Goal: Transaction & Acquisition: Purchase product/service

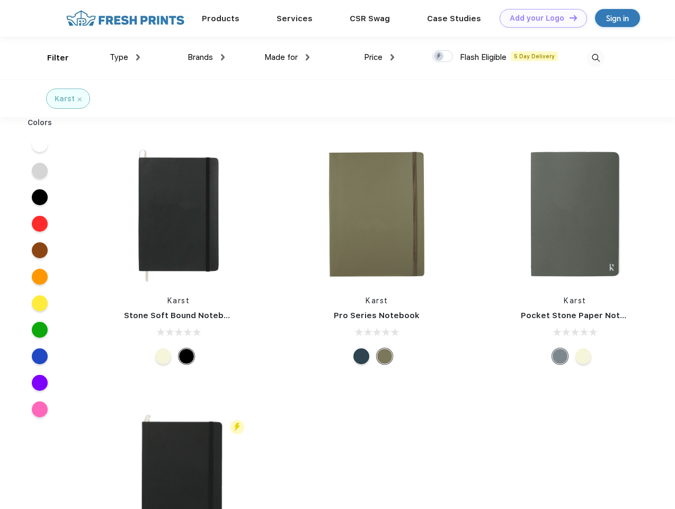
scroll to position [1, 0]
click at [540, 18] on link "Add your Logo Design Tool" at bounding box center [543, 18] width 87 height 19
click at [0, 0] on div "Design Tool" at bounding box center [0, 0] width 0 height 0
click at [569, 17] on link "Add your Logo Design Tool" at bounding box center [543, 18] width 87 height 19
click at [51, 58] on div "Filter" at bounding box center [58, 58] width 22 height 12
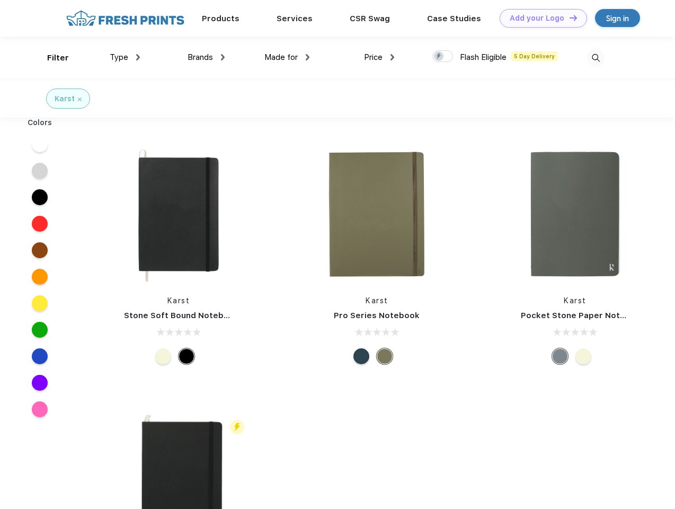
click at [125, 57] on span "Type" at bounding box center [119, 57] width 19 height 10
click at [206, 57] on span "Brands" at bounding box center [200, 57] width 25 height 10
click at [287, 57] on span "Made for" at bounding box center [281, 57] width 33 height 10
click at [380, 57] on span "Price" at bounding box center [373, 57] width 19 height 10
click at [443, 57] on div at bounding box center [443, 56] width 21 height 12
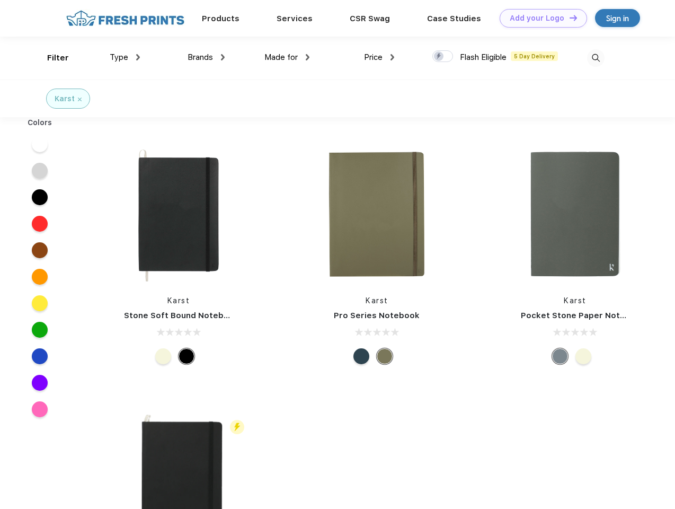
click at [440, 57] on input "checkbox" at bounding box center [436, 53] width 7 height 7
click at [596, 58] on img at bounding box center [595, 57] width 17 height 17
